Goal: Communication & Community: Share content

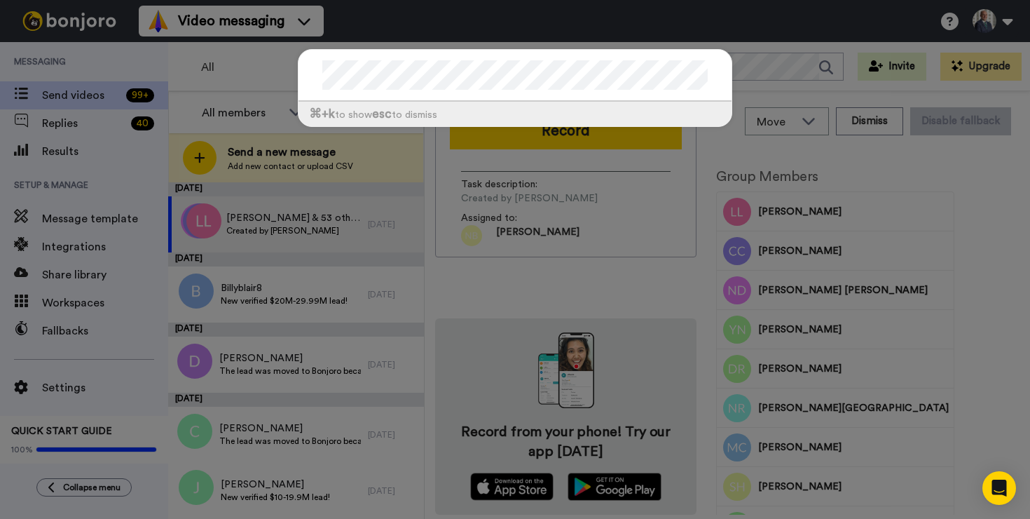
click at [276, 165] on div "⌘ +k to show esc to dismiss" at bounding box center [515, 259] width 1030 height 519
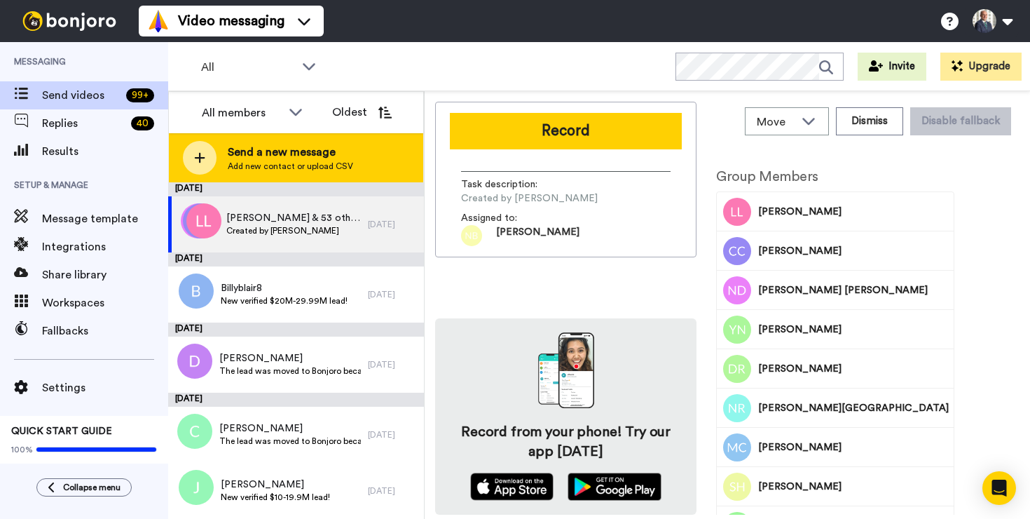
click at [288, 158] on span "Send a new message" at bounding box center [290, 152] width 125 height 17
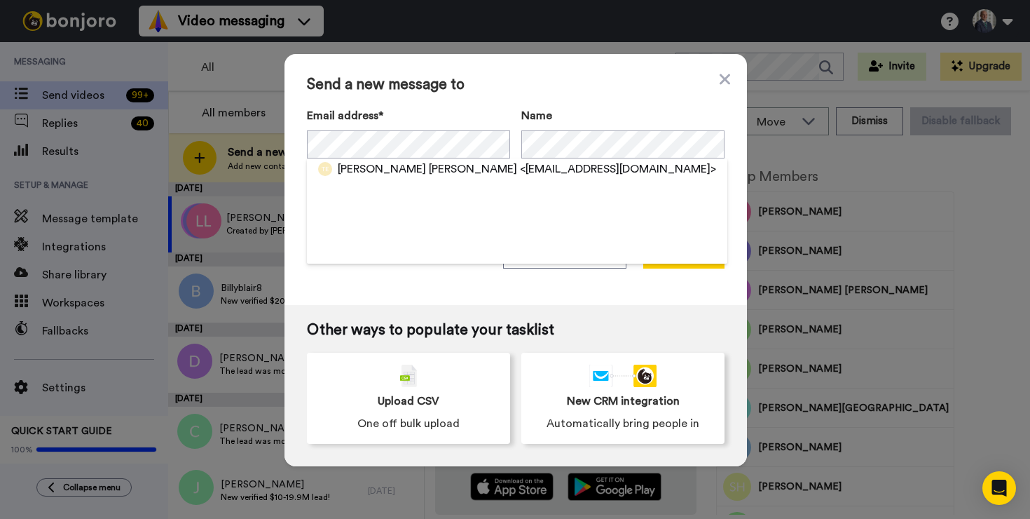
drag, startPoint x: 445, startPoint y: 172, endPoint x: 461, endPoint y: 172, distance: 16.1
click at [520, 172] on span "<tnevans12@gmail.com>" at bounding box center [618, 169] width 196 height 17
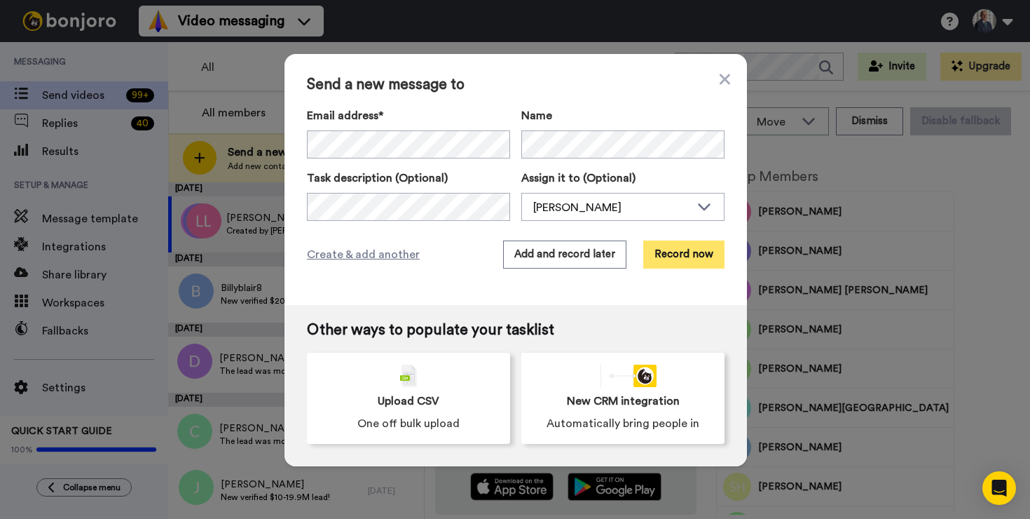
click at [668, 258] on button "Record now" at bounding box center [683, 254] width 81 height 28
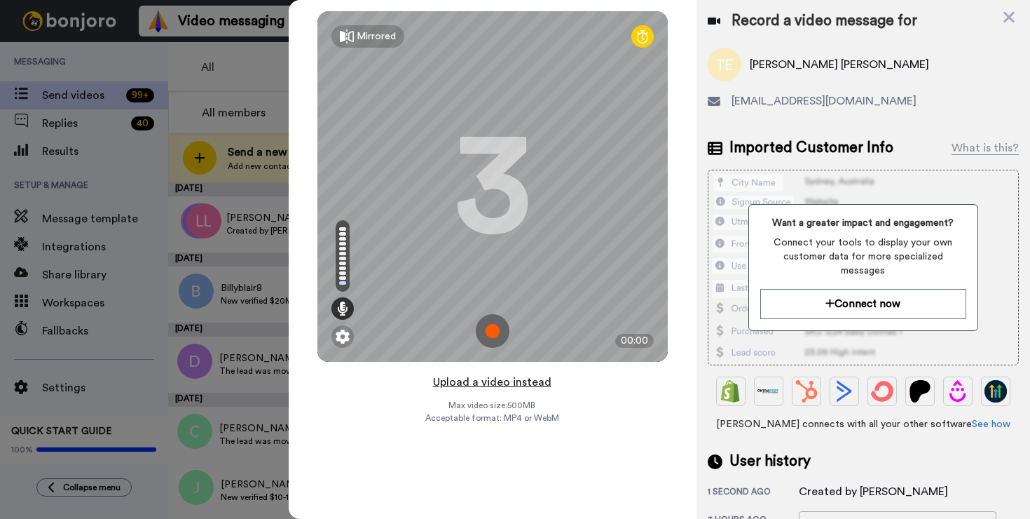
click at [491, 381] on button "Upload a video instead" at bounding box center [492, 382] width 127 height 18
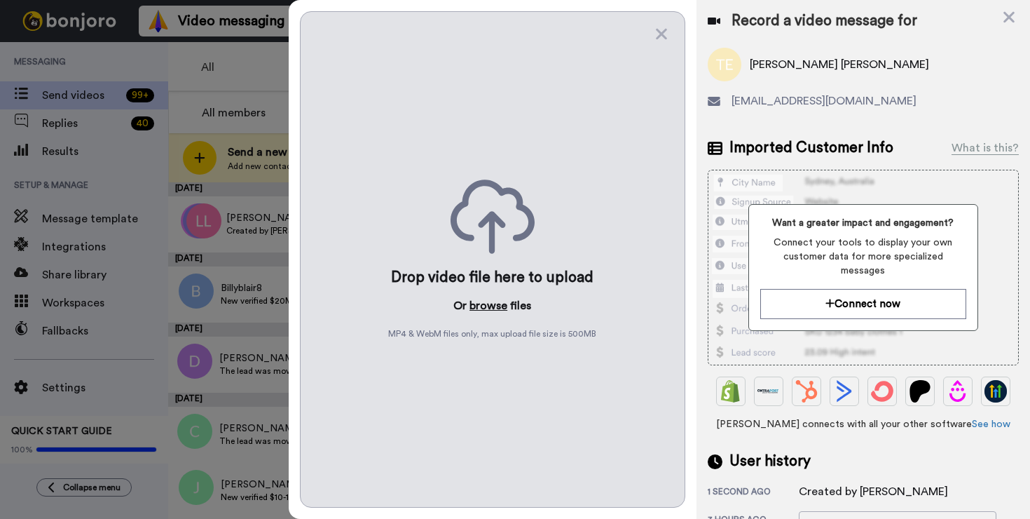
click at [499, 310] on button "browse" at bounding box center [489, 305] width 38 height 17
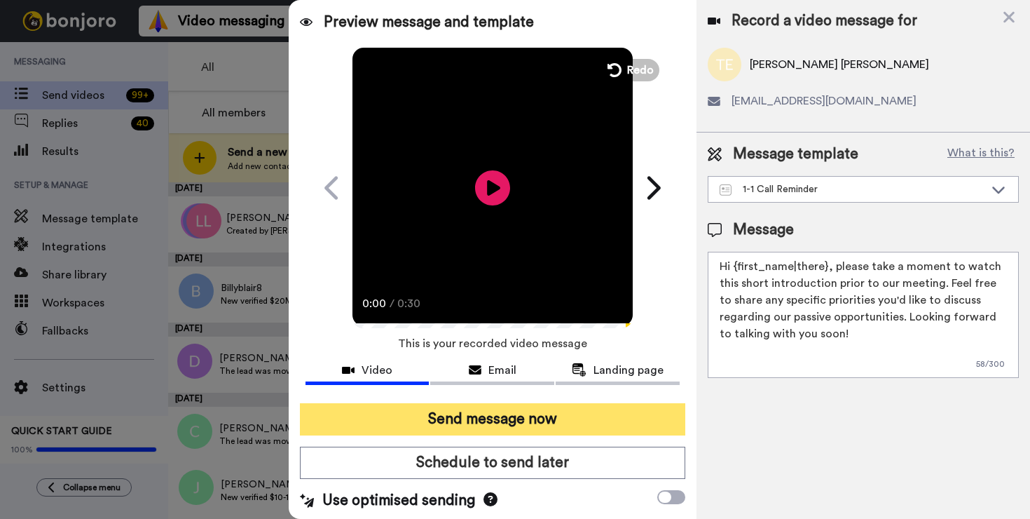
click at [555, 420] on button "Send message now" at bounding box center [493, 419] width 386 height 32
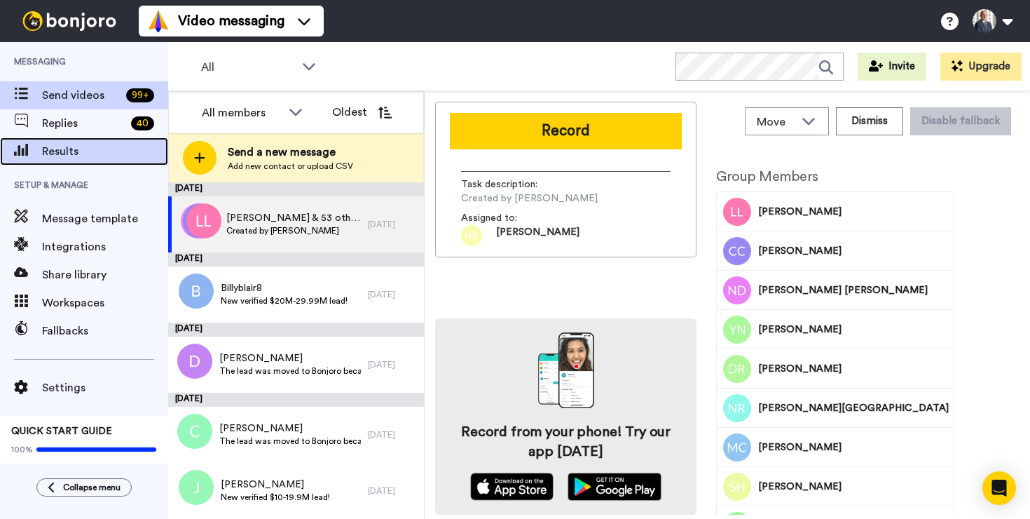
click at [64, 154] on span "Results" at bounding box center [105, 151] width 126 height 17
